Goal: Information Seeking & Learning: Learn about a topic

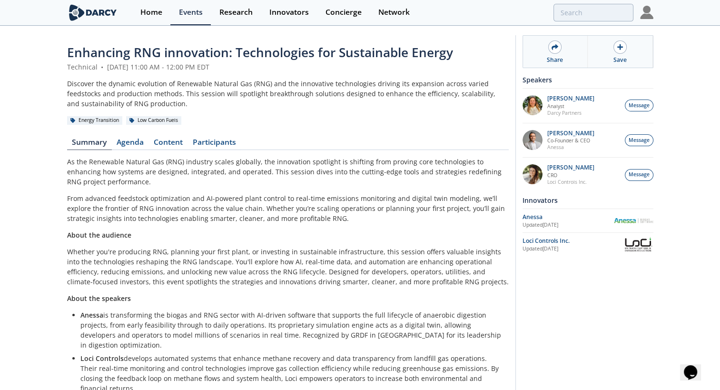
click at [95, 7] on img at bounding box center [93, 12] width 52 height 17
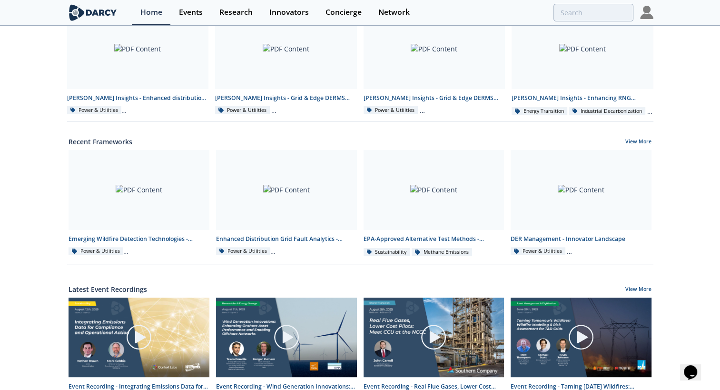
scroll to position [355, 0]
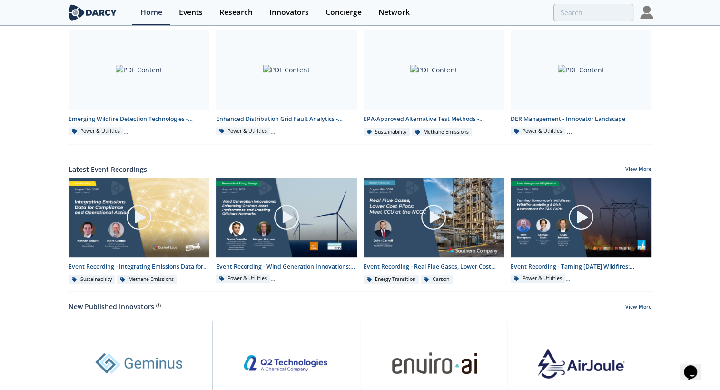
click at [51, 212] on div "Enhanced Distribution Grid Fault Analytics - Innovator Landscape [PERSON_NAME] …" at bounding box center [360, 72] width 720 height 803
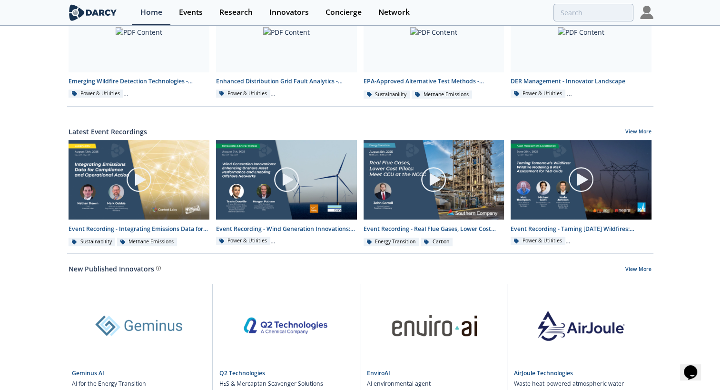
scroll to position [462, 0]
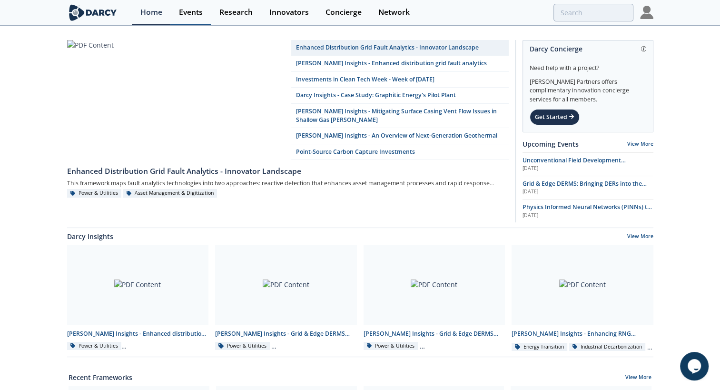
click at [182, 11] on div "Events" at bounding box center [191, 13] width 24 height 8
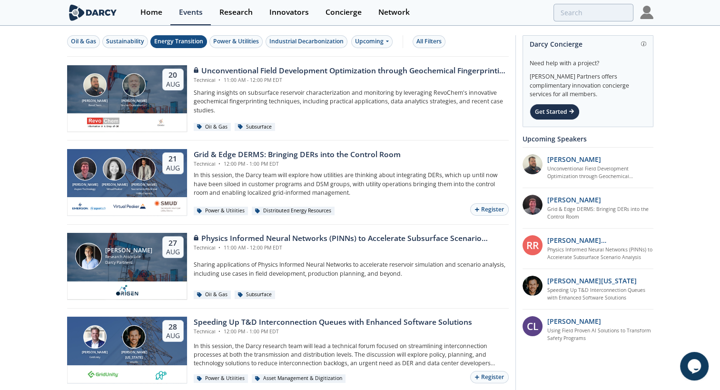
click at [159, 40] on div "Energy Transition" at bounding box center [178, 41] width 49 height 9
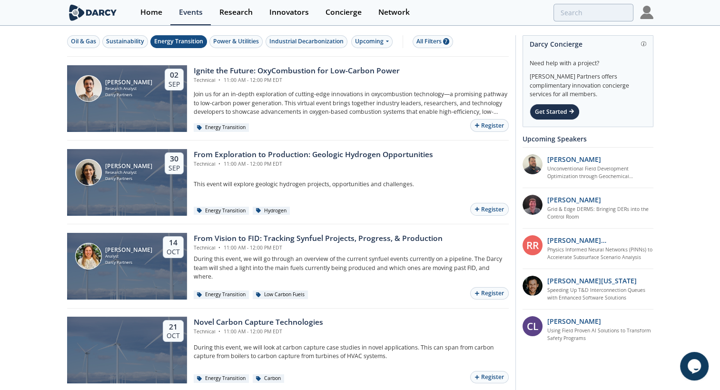
click at [159, 40] on div "Energy Transition" at bounding box center [178, 41] width 49 height 9
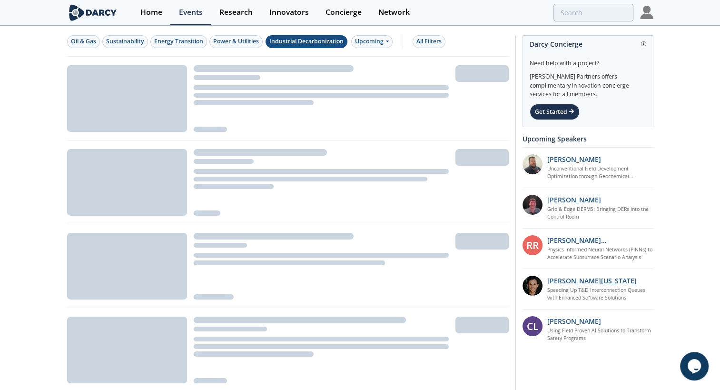
click at [311, 41] on div "Industrial Decarbonization" at bounding box center [306, 41] width 74 height 9
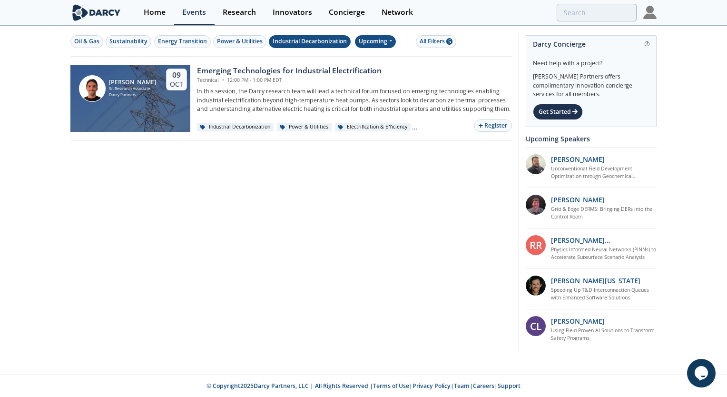
click at [369, 46] on div "Upcoming" at bounding box center [375, 41] width 41 height 13
click at [367, 69] on div "Past" at bounding box center [386, 72] width 59 height 15
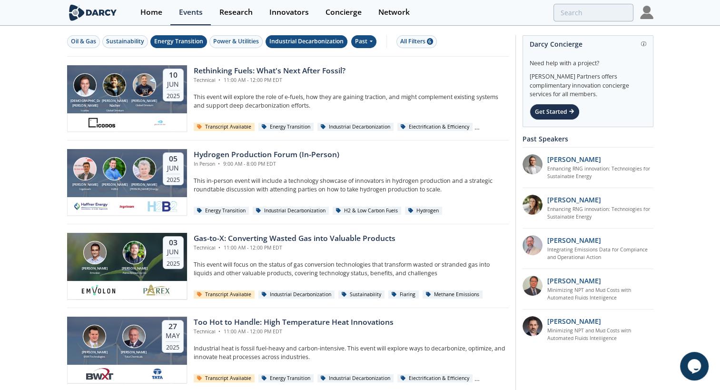
click at [158, 43] on div "Energy Transition" at bounding box center [178, 41] width 49 height 9
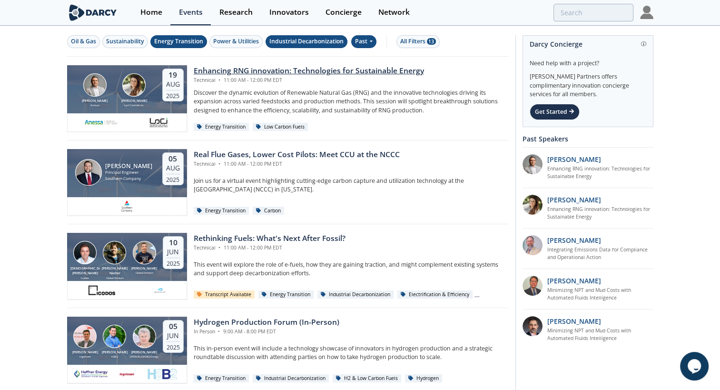
click at [227, 68] on div "Enhancing RNG innovation: Technologies for Sustainable Energy" at bounding box center [309, 70] width 230 height 11
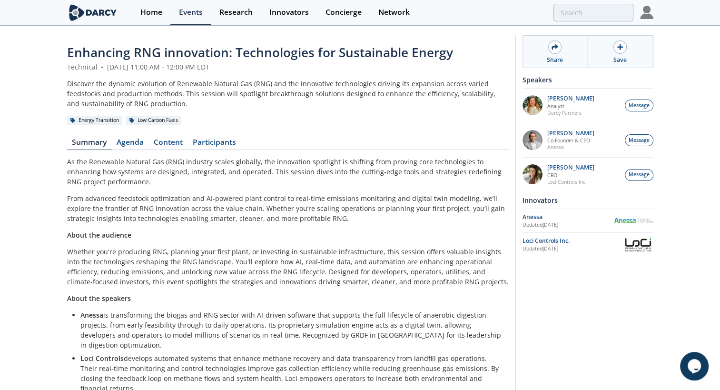
scroll to position [29, 0]
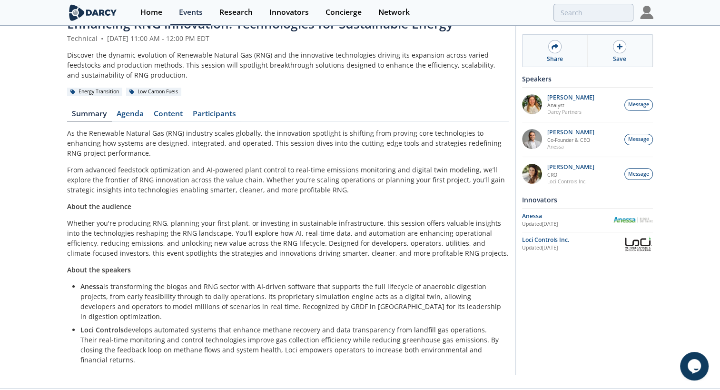
click at [333, 287] on p "Anessa is transforming the biogas and RNG sector with AI-driven software that s…" at bounding box center [290, 301] width 421 height 40
